Goal: Information Seeking & Learning: Find specific fact

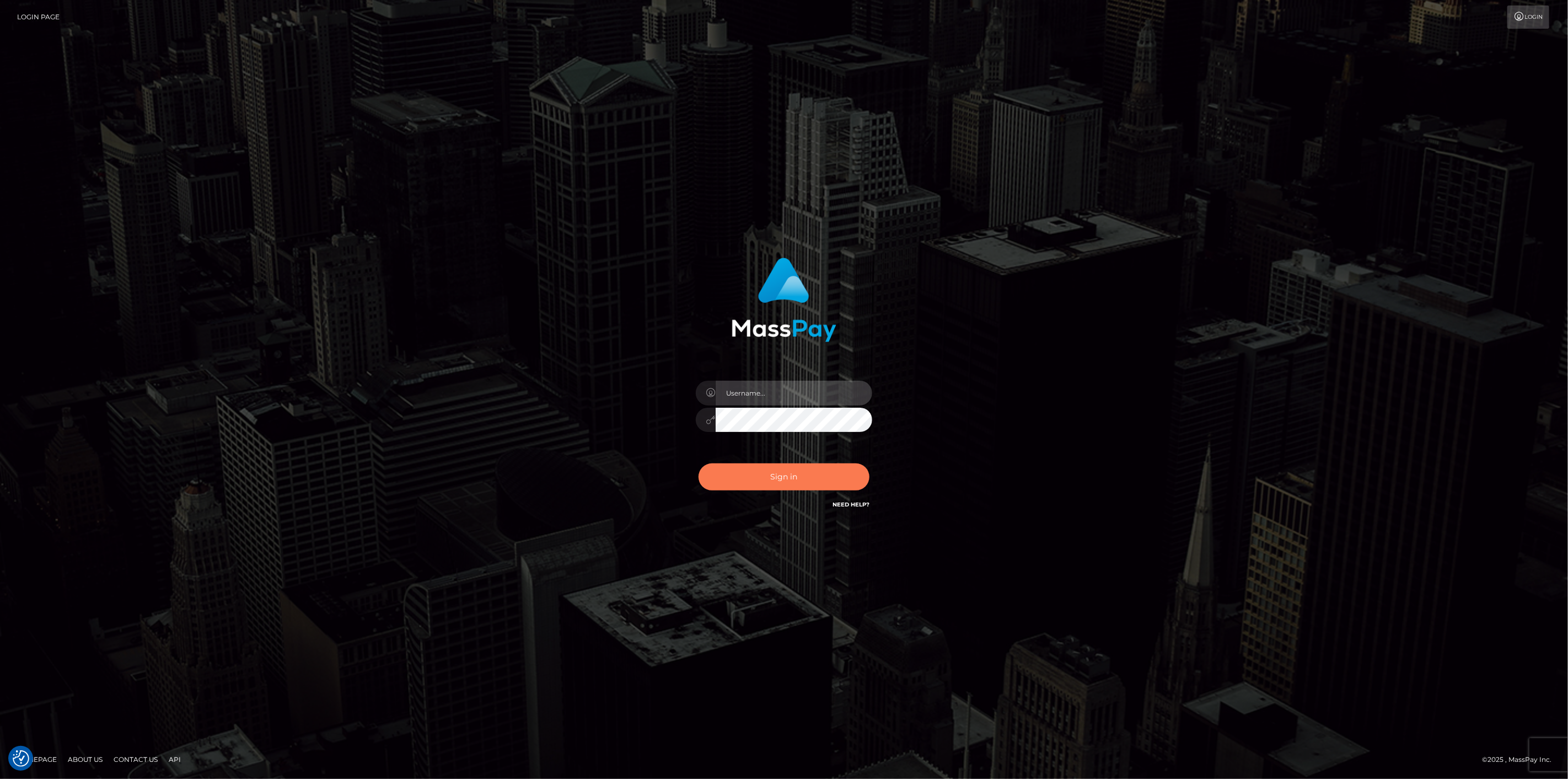
type input "[DOMAIN_NAME]"
click at [753, 480] on button "Sign in" at bounding box center [783, 477] width 171 height 27
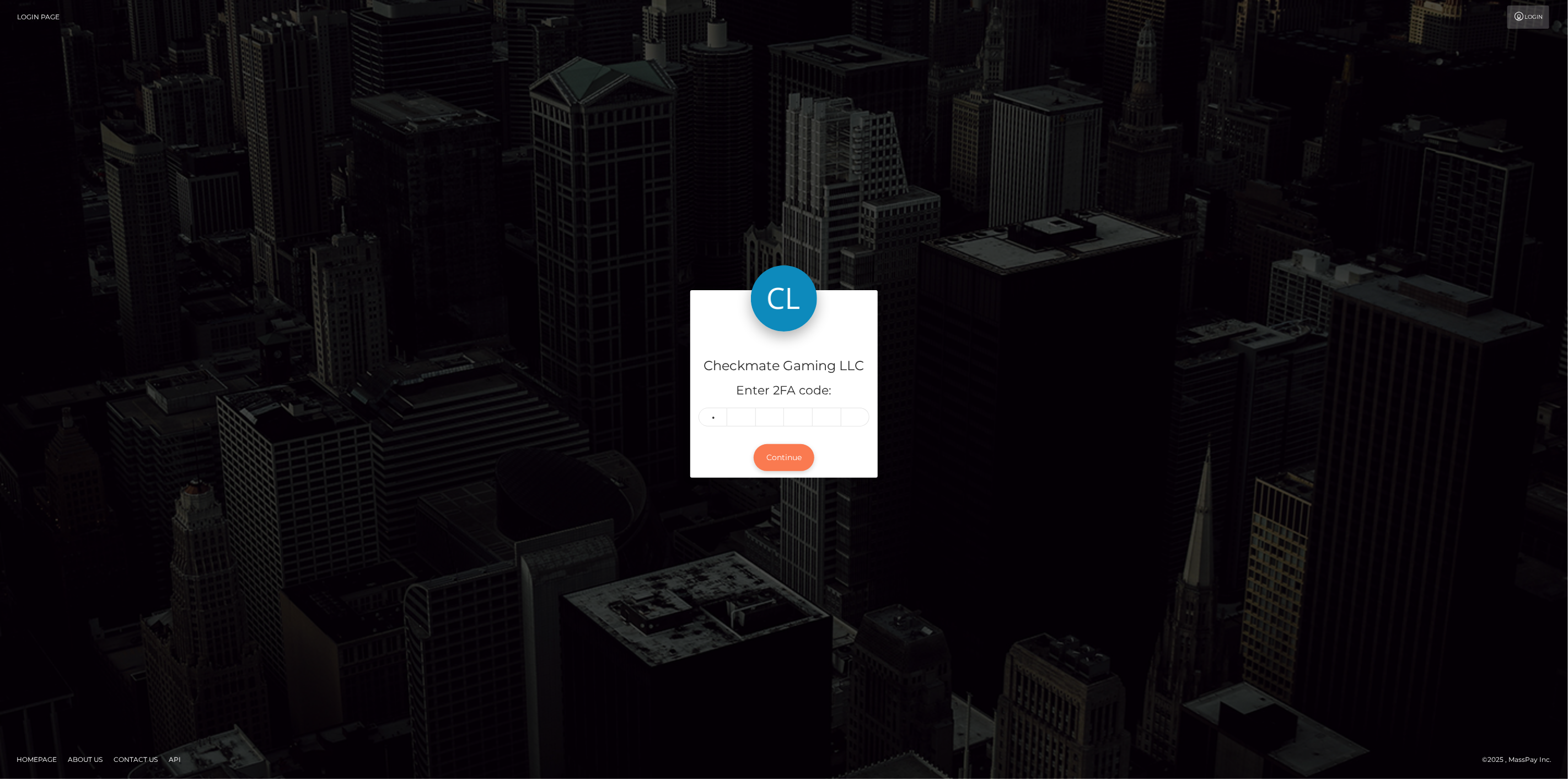
type input "5"
type input "1"
type input "5"
type input "9"
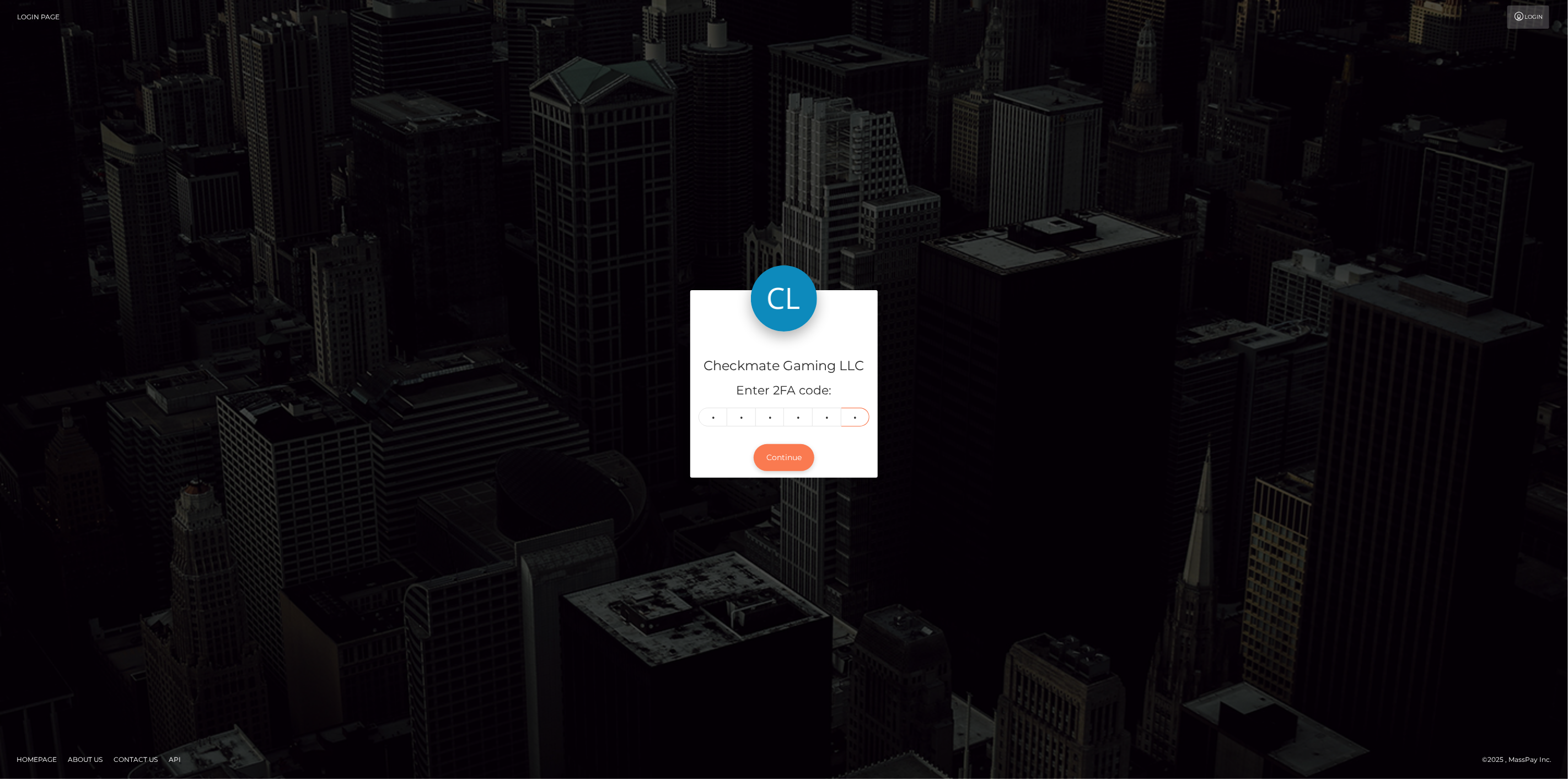
type input "7"
click at [794, 460] on button "Continue" at bounding box center [783, 457] width 61 height 27
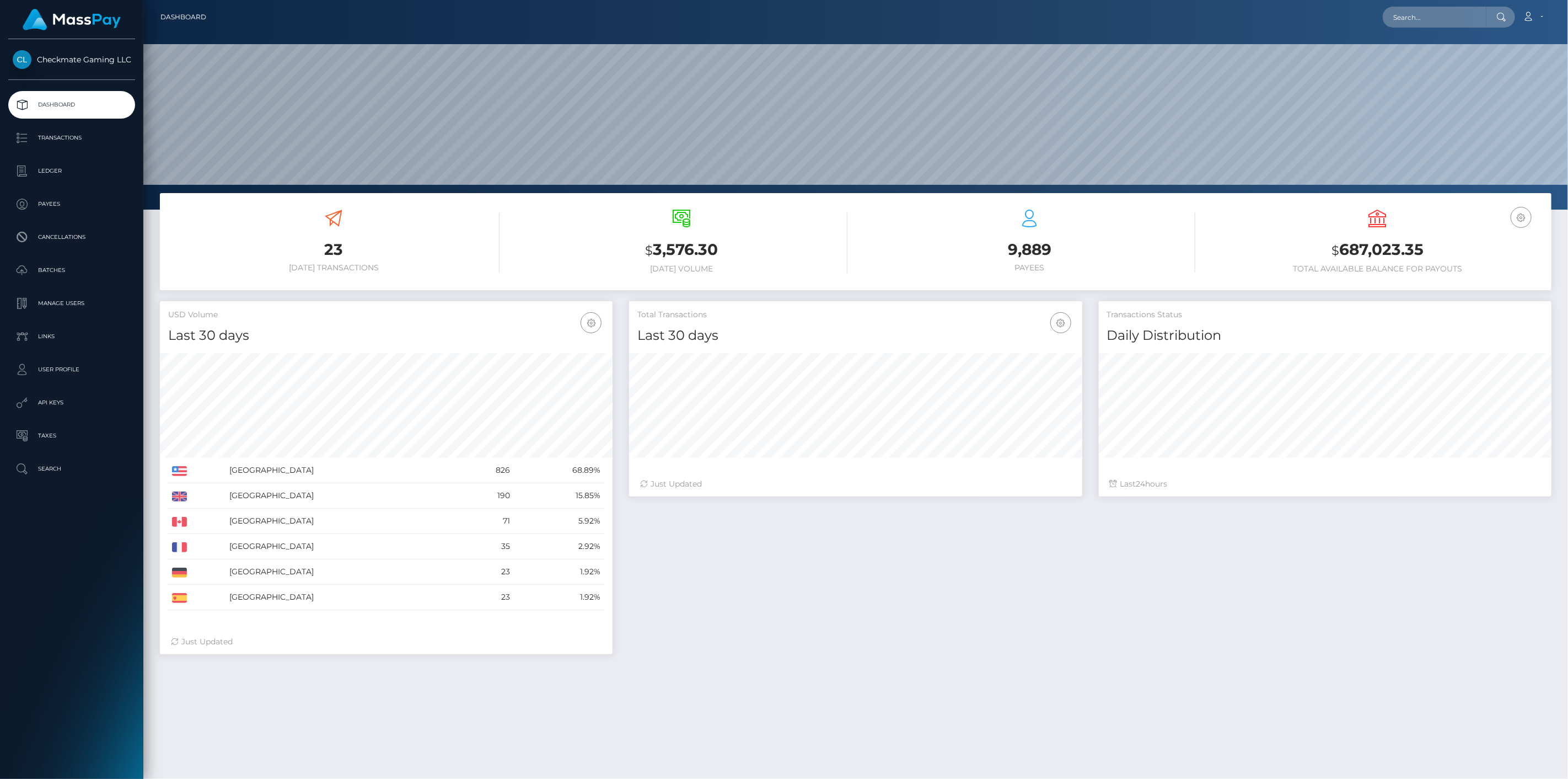
scroll to position [195, 453]
click at [79, 209] on p "Payees" at bounding box center [71, 204] width 118 height 16
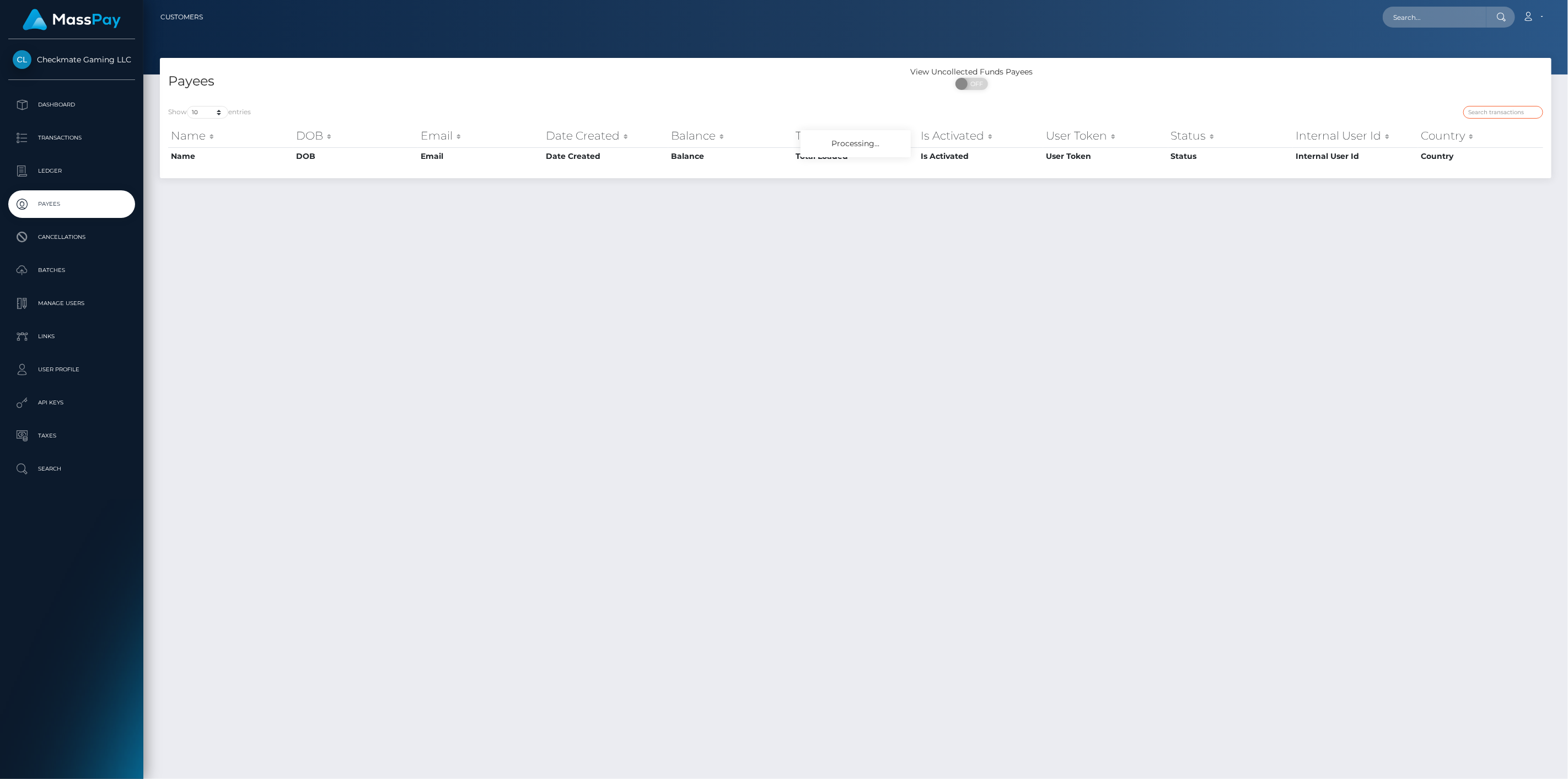
click at [1503, 112] on input "search" at bounding box center [1503, 112] width 79 height 13
paste input "908644"
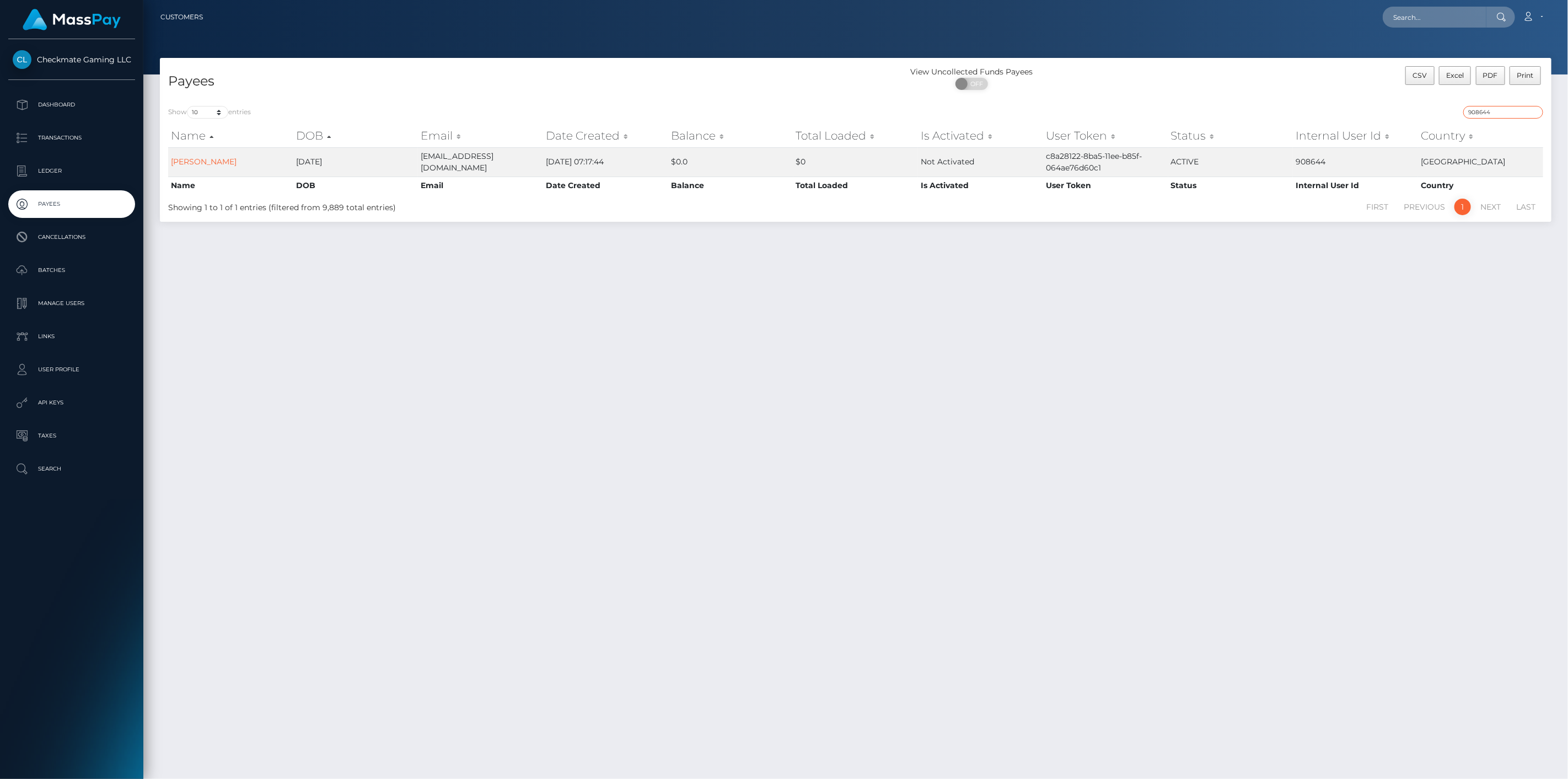
drag, startPoint x: 1512, startPoint y: 117, endPoint x: 1435, endPoint y: 113, distance: 77.1
click at [1435, 112] on div "908644" at bounding box center [1203, 113] width 679 height 15
paste input "640576"
type input "640576"
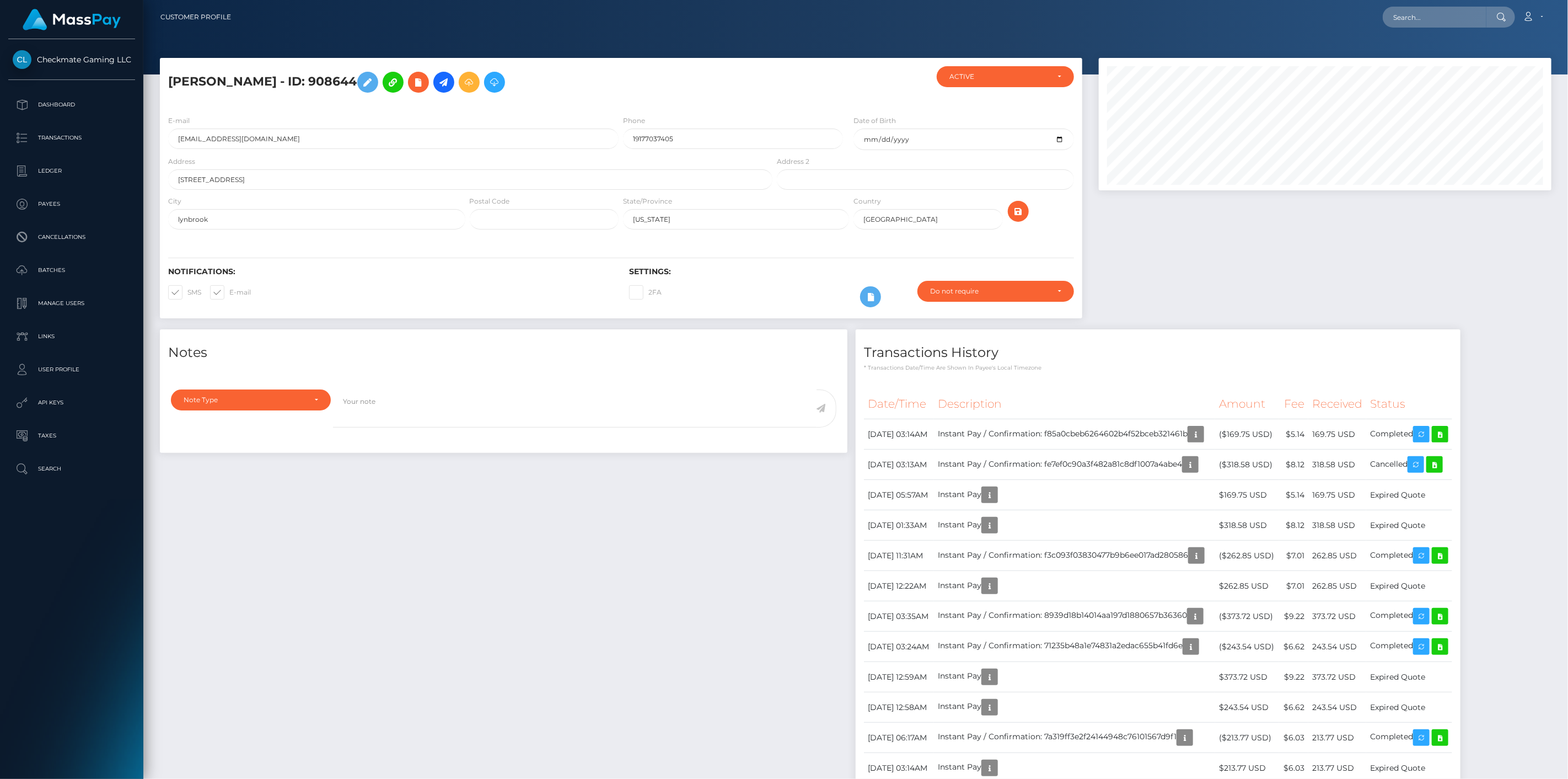
scroll to position [132, 453]
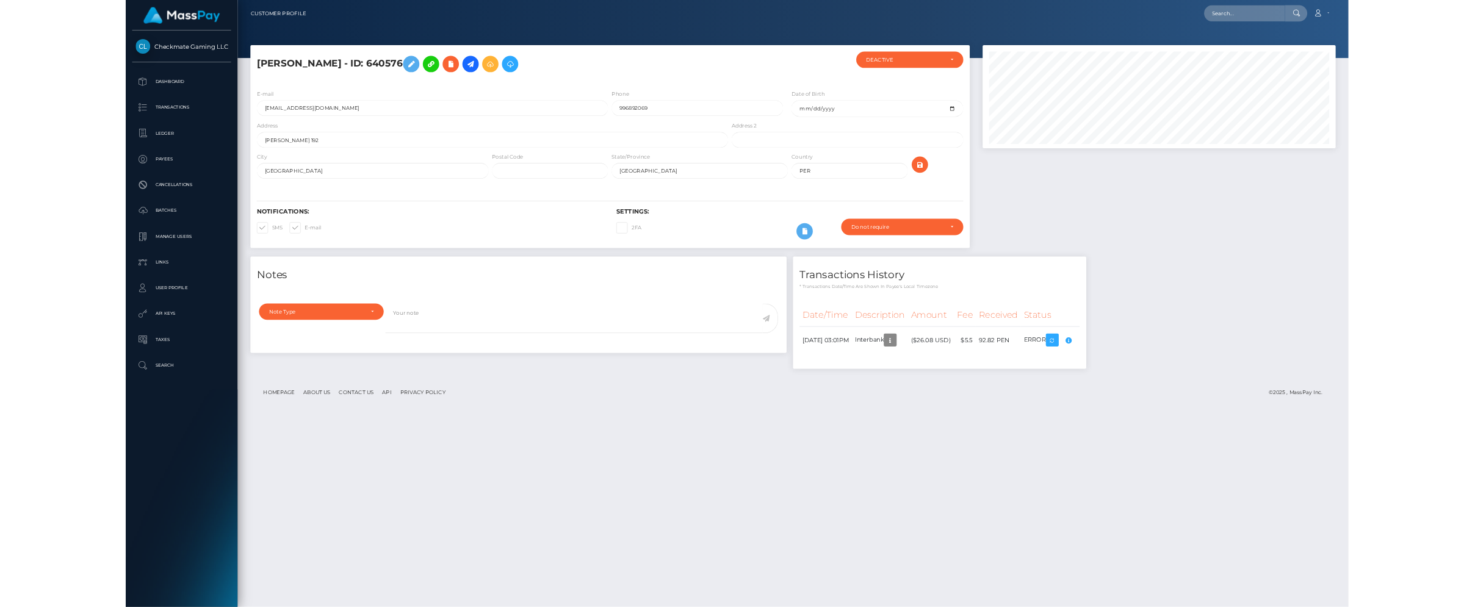
scroll to position [610136, 609869]
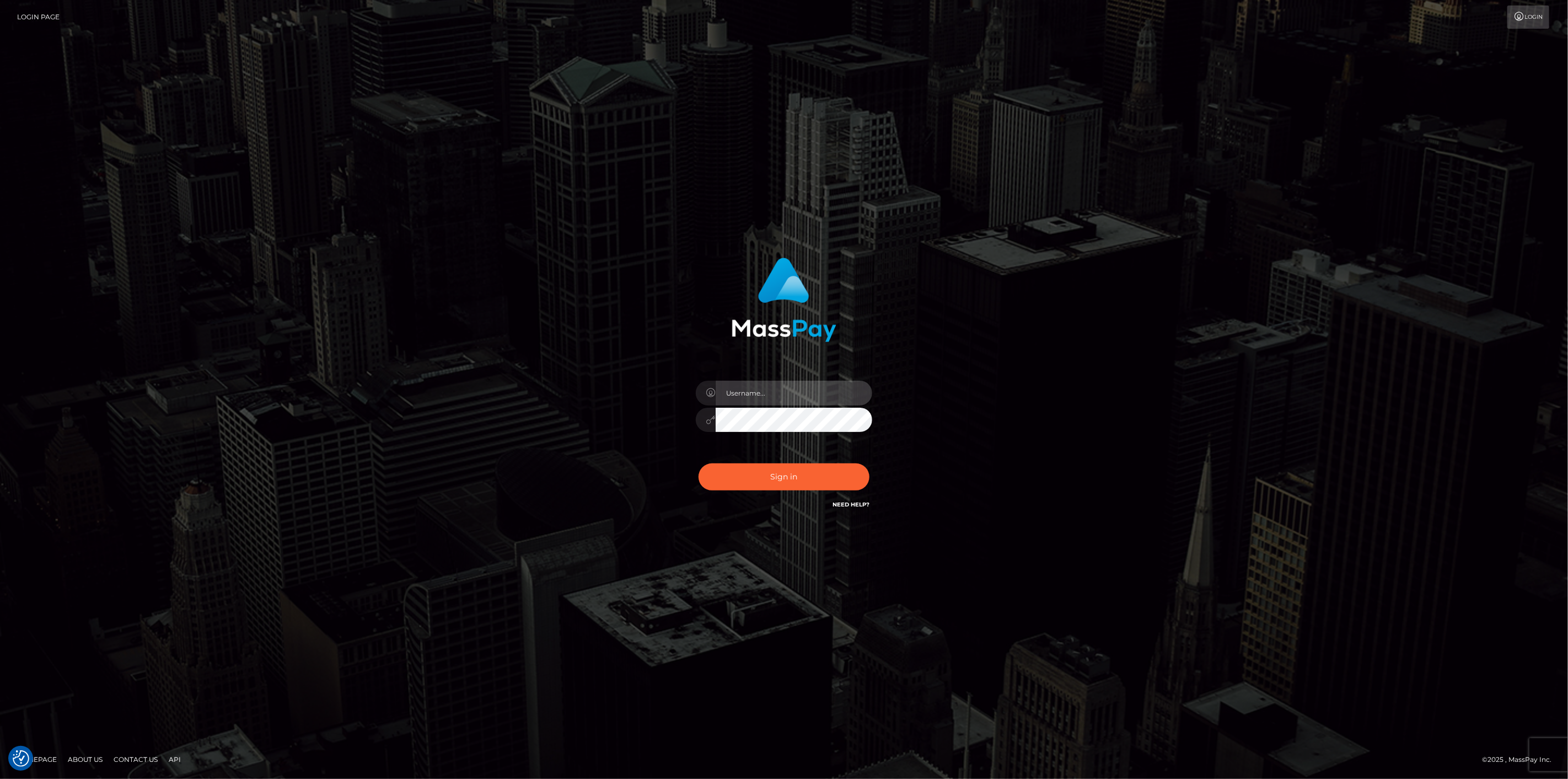
type input "[DOMAIN_NAME]"
click at [769, 472] on button "Sign in" at bounding box center [783, 477] width 171 height 27
type input "[DOMAIN_NAME]"
click at [768, 472] on button "Sign in" at bounding box center [783, 477] width 171 height 27
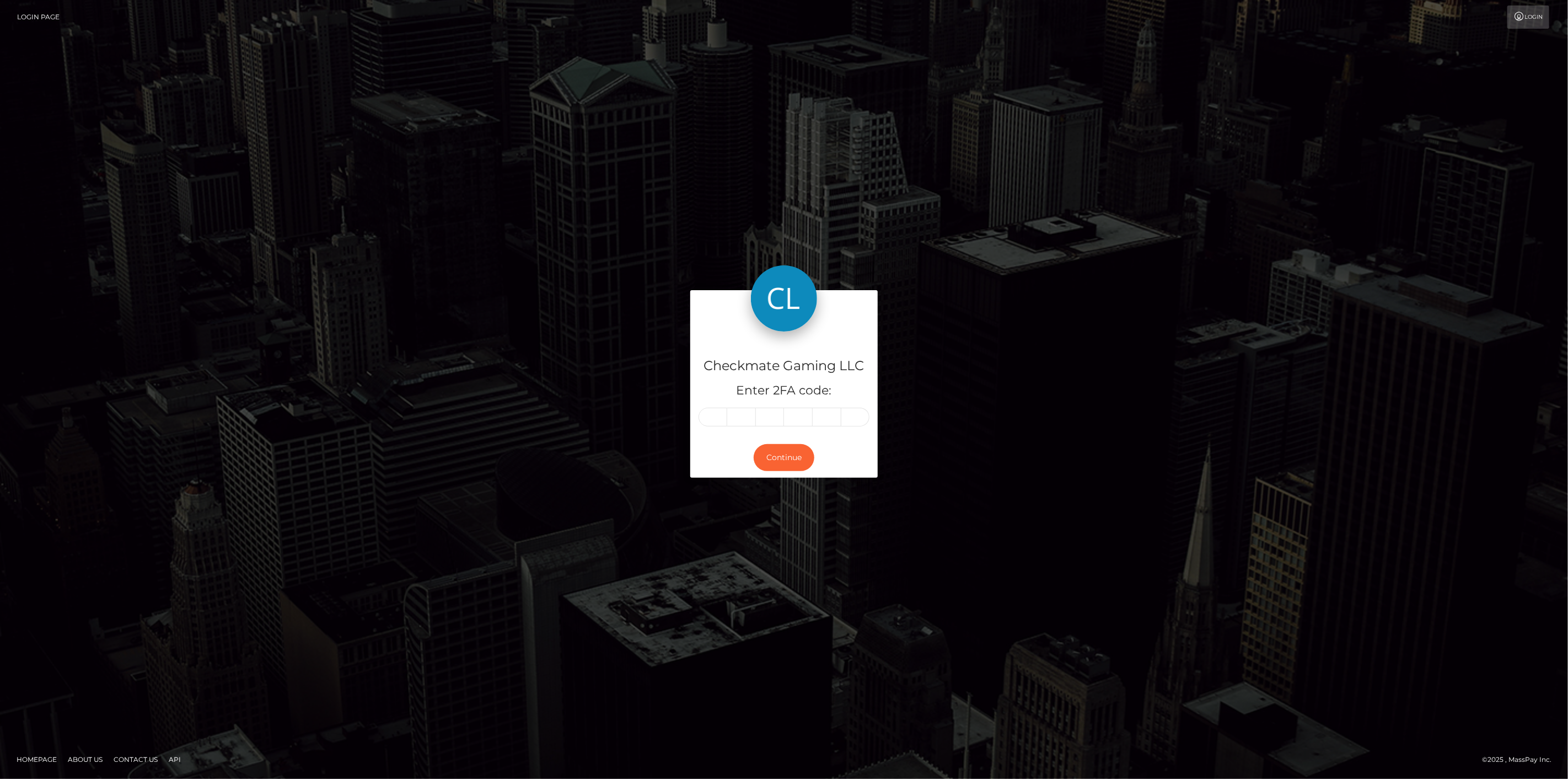
click at [712, 417] on input "text" at bounding box center [713, 417] width 29 height 19
type input "3"
type input "2"
type input "7"
type input "5"
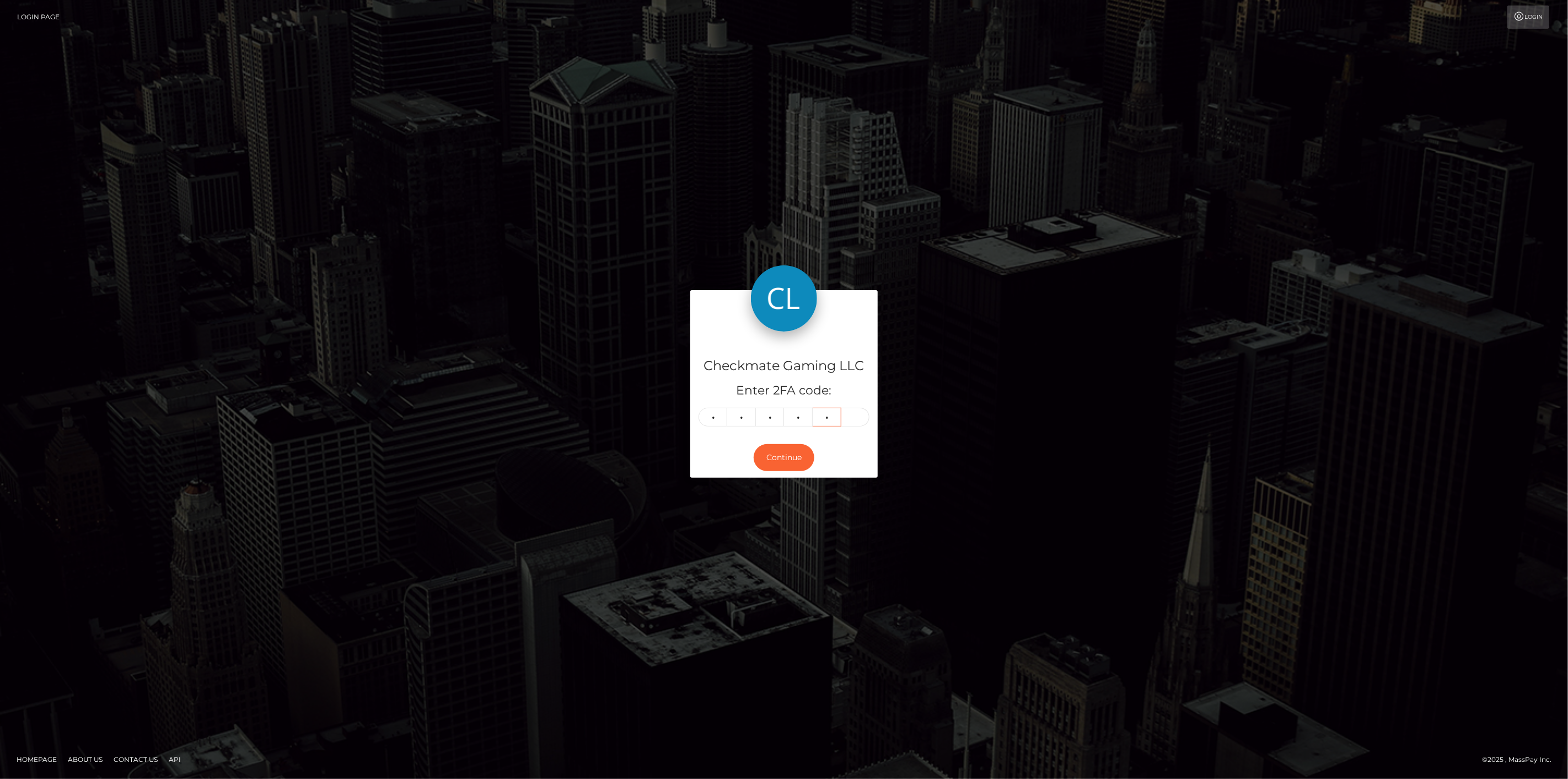
type input "1"
type input "4"
click at [763, 456] on button "Continue" at bounding box center [783, 457] width 61 height 27
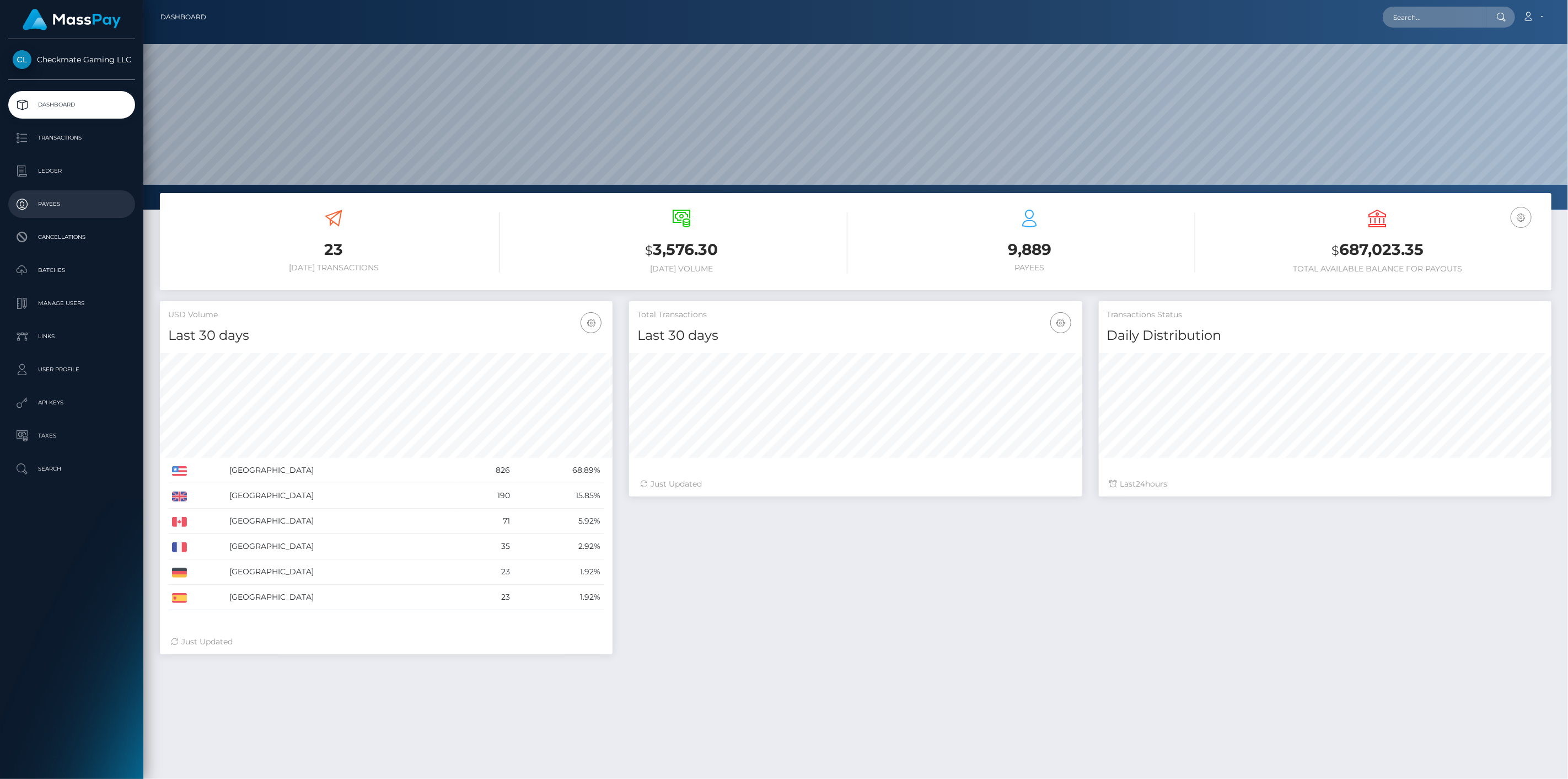
scroll to position [195, 453]
click at [51, 208] on p "Payees" at bounding box center [71, 204] width 118 height 16
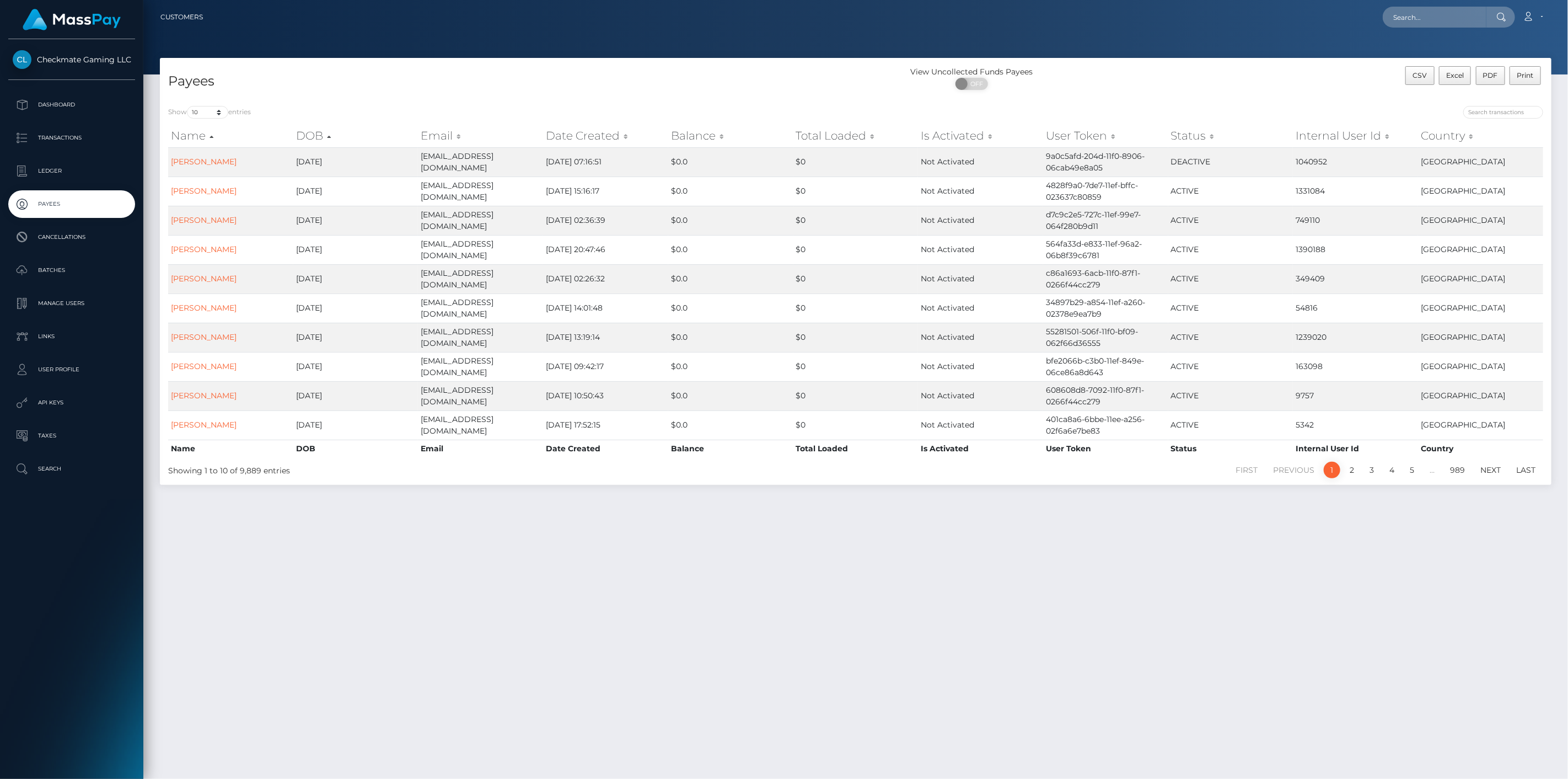
click at [1521, 118] on div at bounding box center [1203, 113] width 679 height 15
click at [1523, 112] on input "search" at bounding box center [1503, 112] width 79 height 13
paste input "59592"
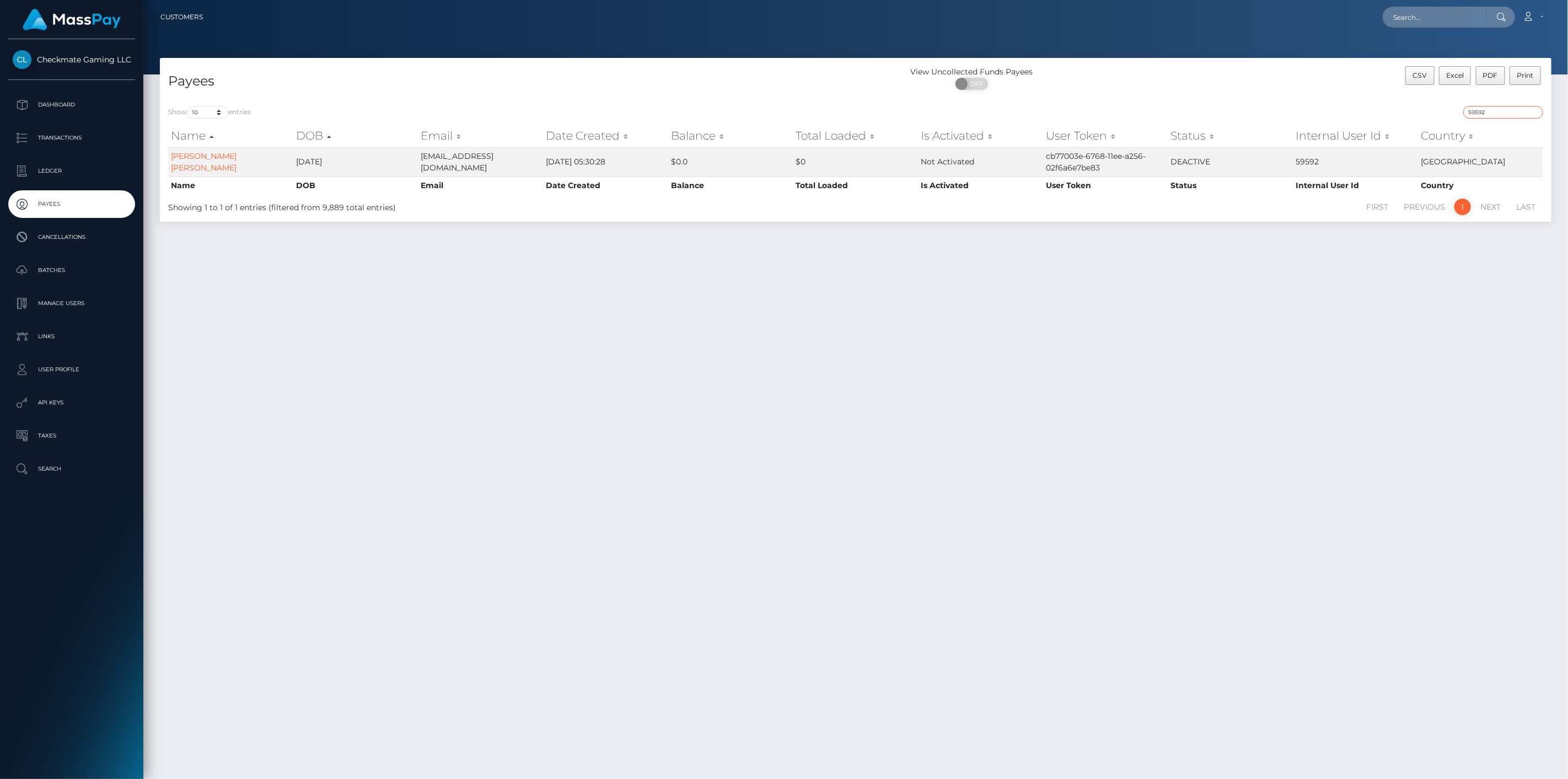
drag, startPoint x: 1498, startPoint y: 110, endPoint x: 1407, endPoint y: 107, distance: 91.0
click at [1408, 106] on div "59592" at bounding box center [1203, 113] width 679 height 15
paste input "88378"
type input "88378"
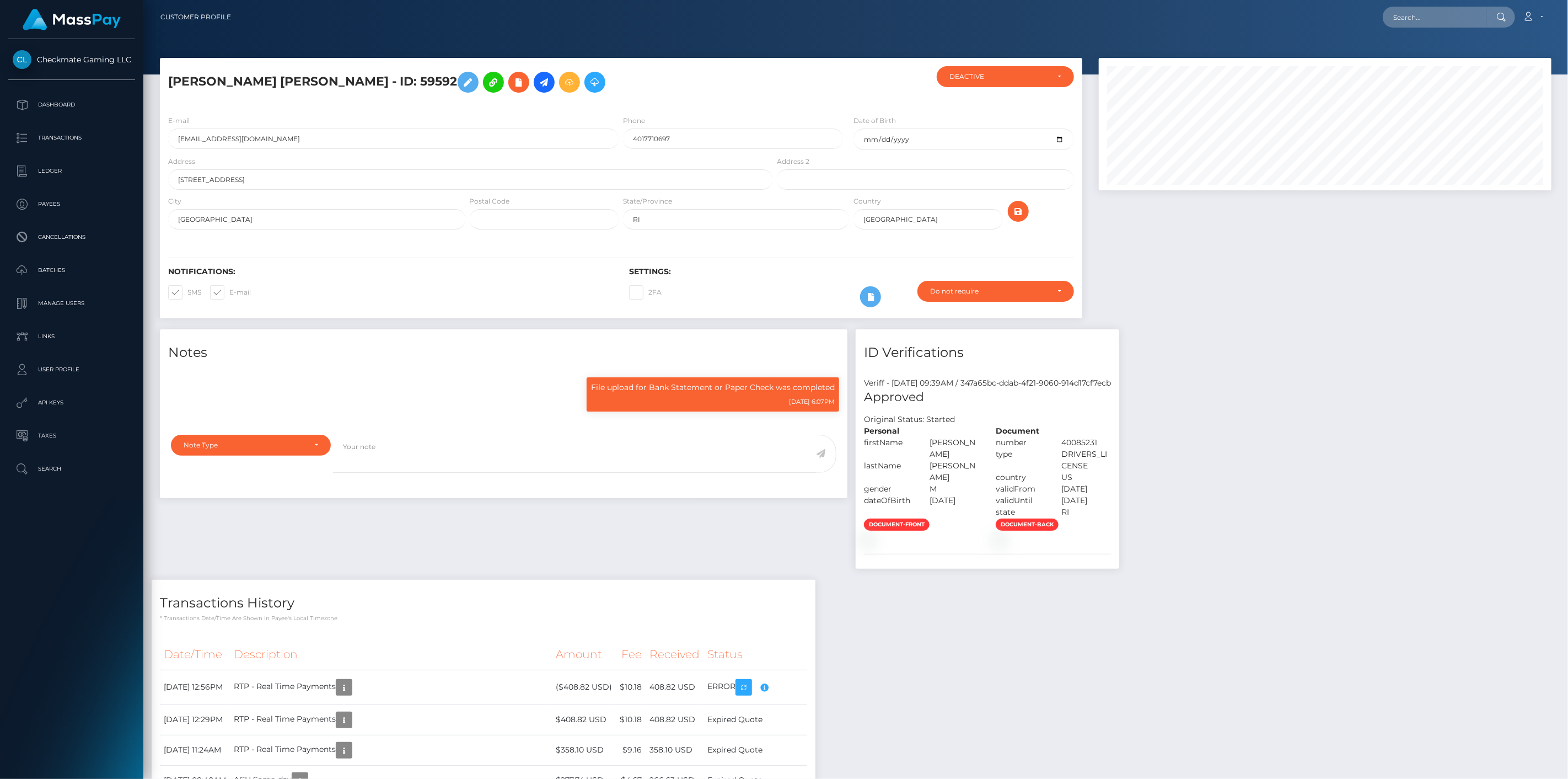
scroll to position [132, 453]
drag, startPoint x: 318, startPoint y: 81, endPoint x: 163, endPoint y: 83, distance: 155.0
click at [163, 83] on div "FRANKLIN JR SANTANA - ID: 59592" at bounding box center [467, 86] width 614 height 41
copy h5 "FRANKLIN JR SANTANA"
click at [873, 544] on img at bounding box center [868, 540] width 9 height 9
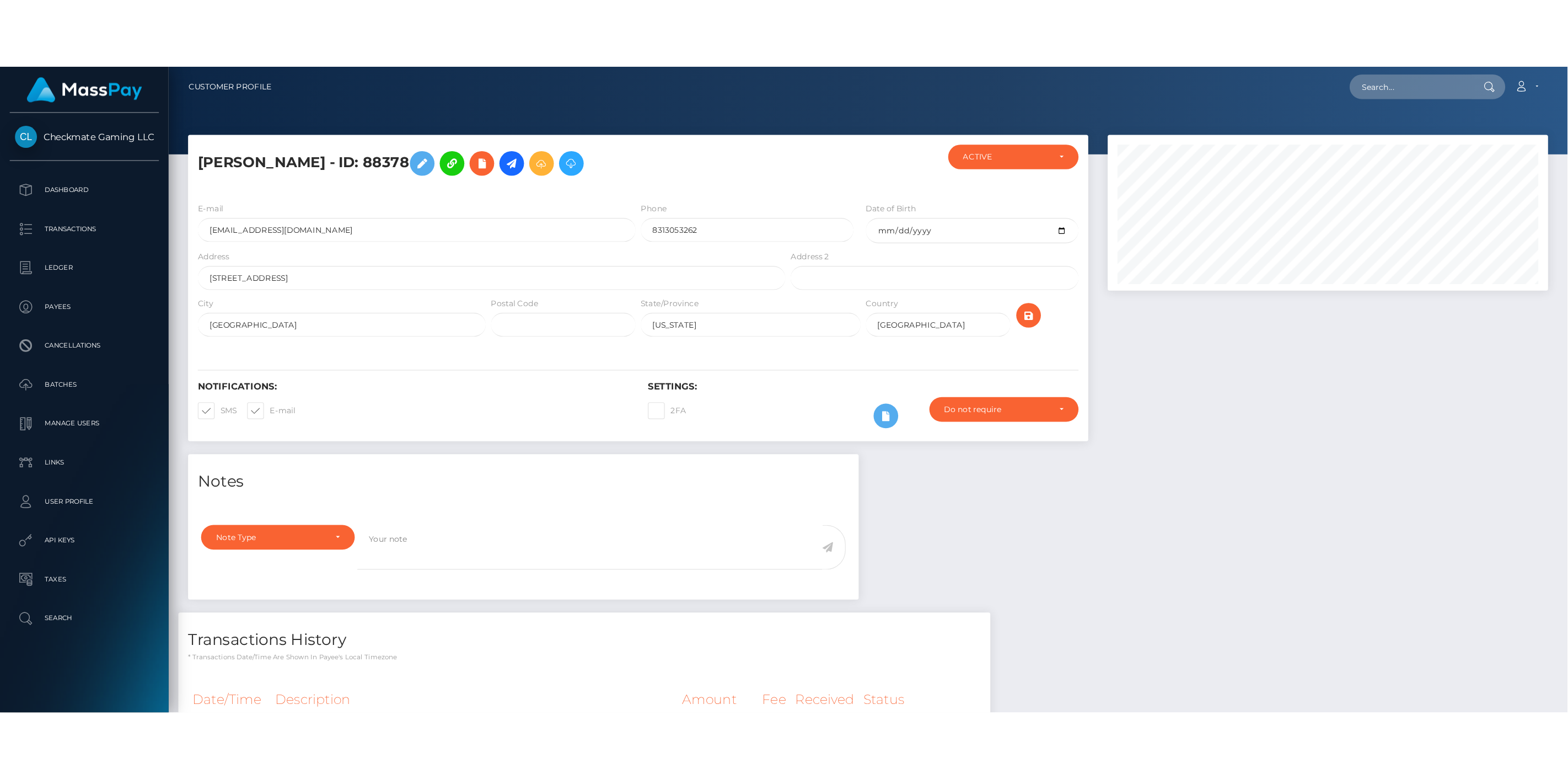
scroll to position [132, 453]
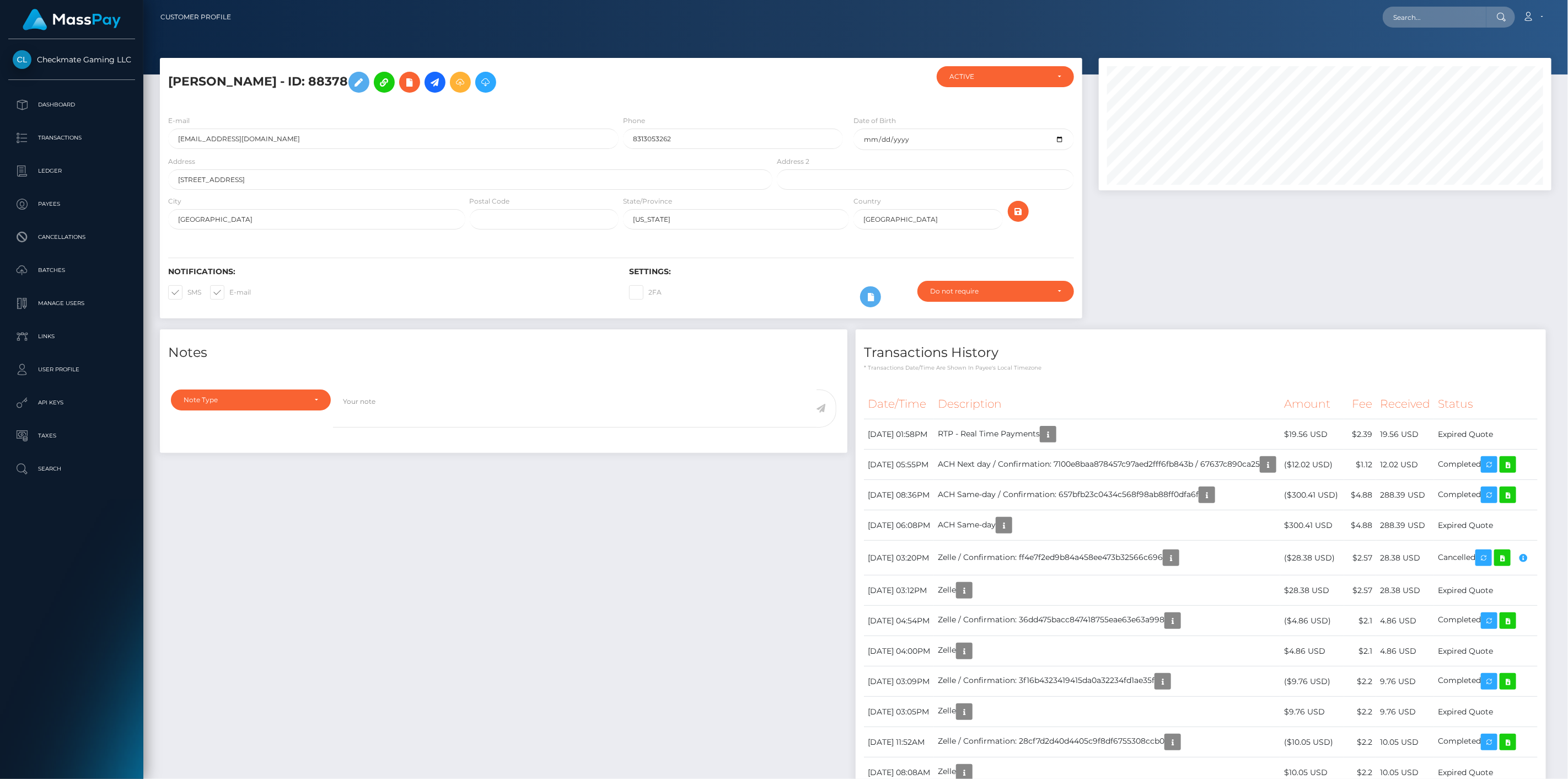
drag, startPoint x: 317, startPoint y: 83, endPoint x: 166, endPoint y: 84, distance: 151.0
click at [166, 84] on div "[PERSON_NAME] - ID: 88378" at bounding box center [467, 86] width 614 height 41
copy h5 "[PERSON_NAME] - ID: 88378"
